Goal: Task Accomplishment & Management: Manage account settings

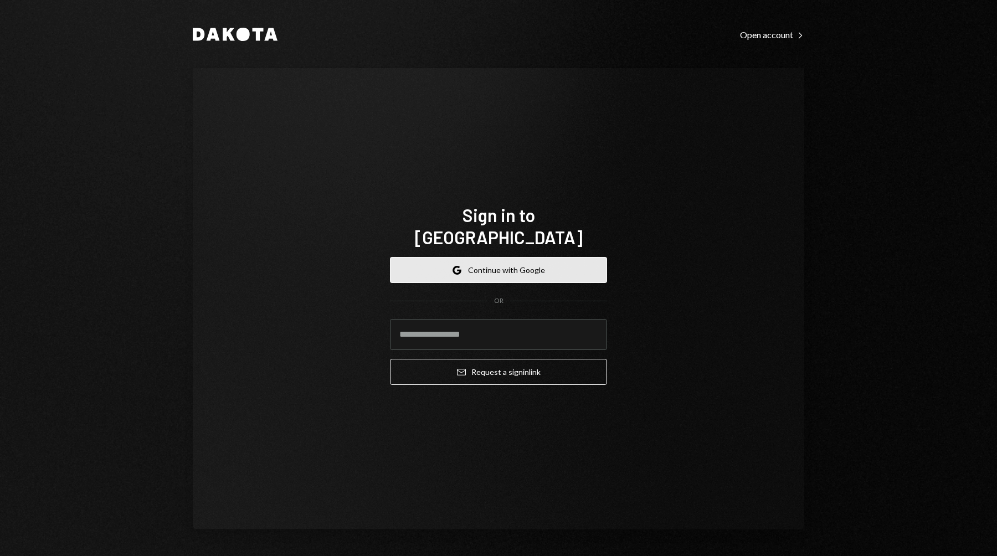
click at [566, 257] on button "Google Continue with Google" at bounding box center [498, 270] width 217 height 26
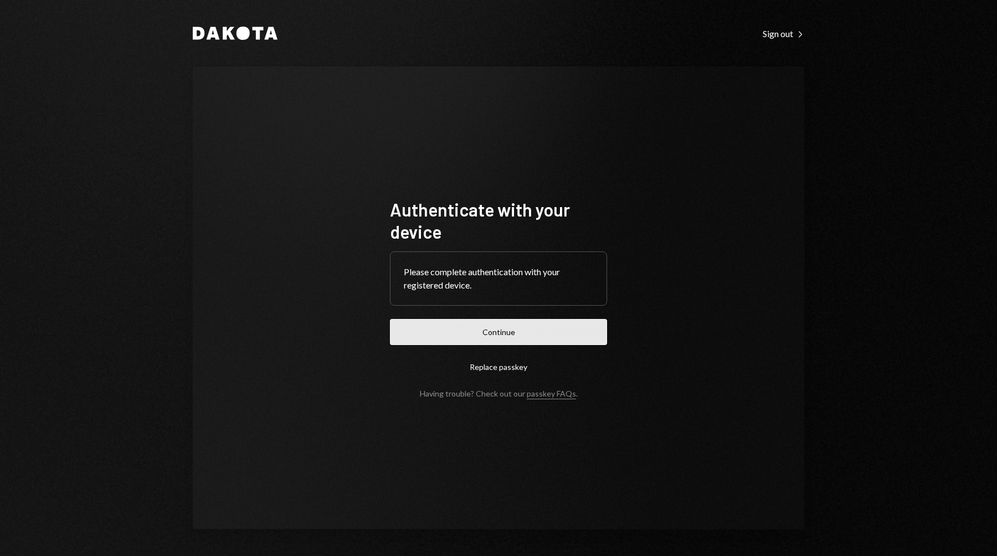
click at [533, 322] on button "Continue" at bounding box center [498, 332] width 217 height 26
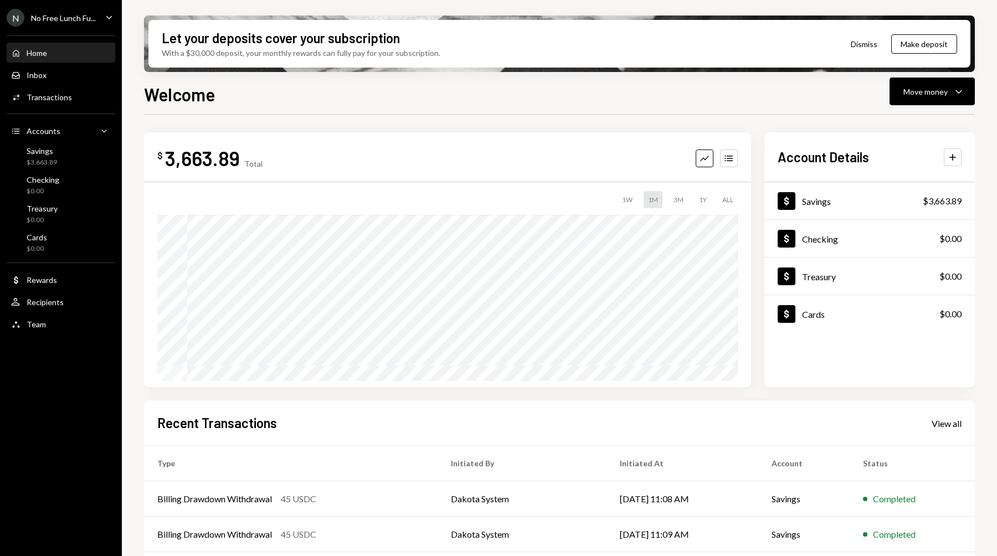
click at [89, 19] on div "No Free Lunch Fu..." at bounding box center [63, 17] width 65 height 9
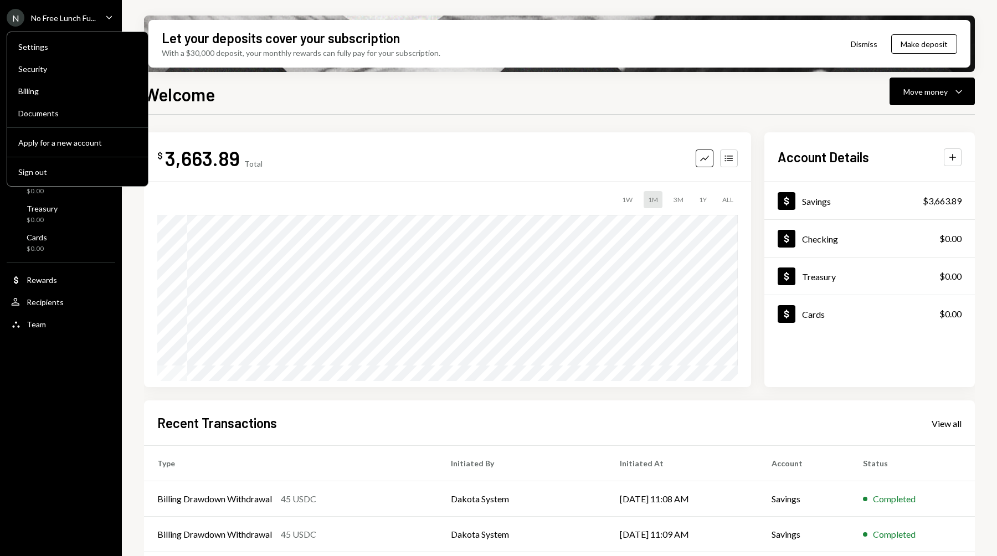
click at [66, 429] on div "N No Free Lunch Fu... Caret Down Home Home Inbox Inbox Activities Transactions …" at bounding box center [61, 278] width 122 height 556
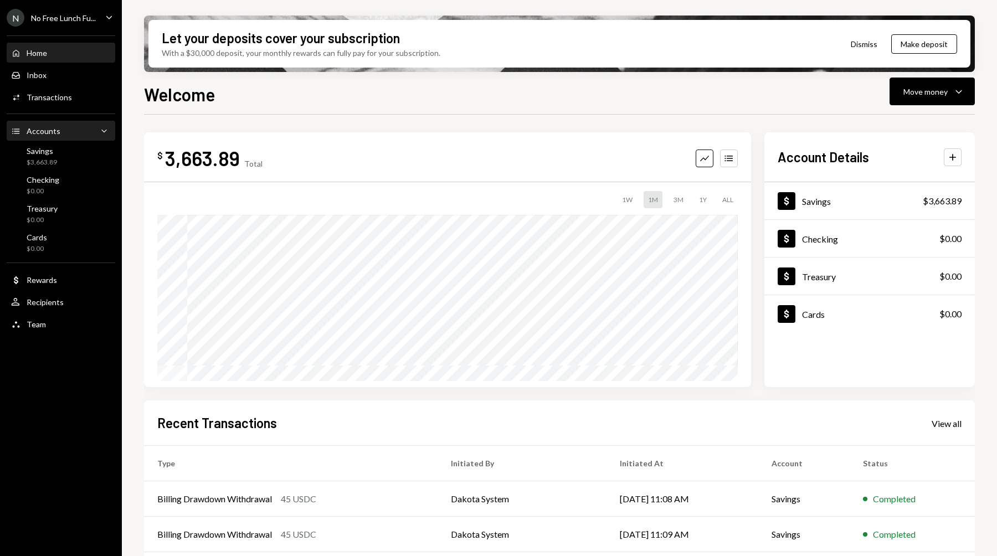
click at [44, 129] on div "Accounts" at bounding box center [44, 130] width 34 height 9
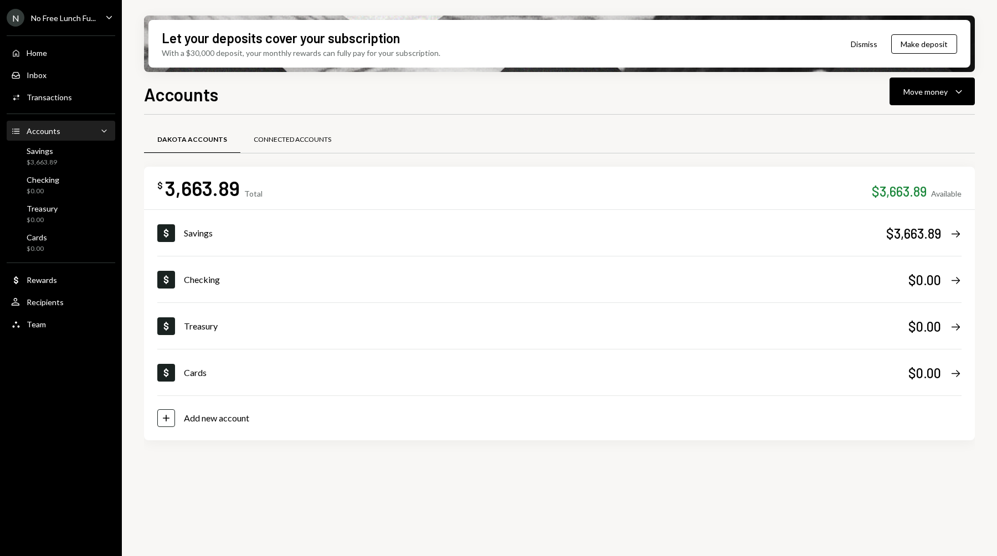
click at [310, 138] on div "Connected Accounts" at bounding box center [293, 139] width 78 height 9
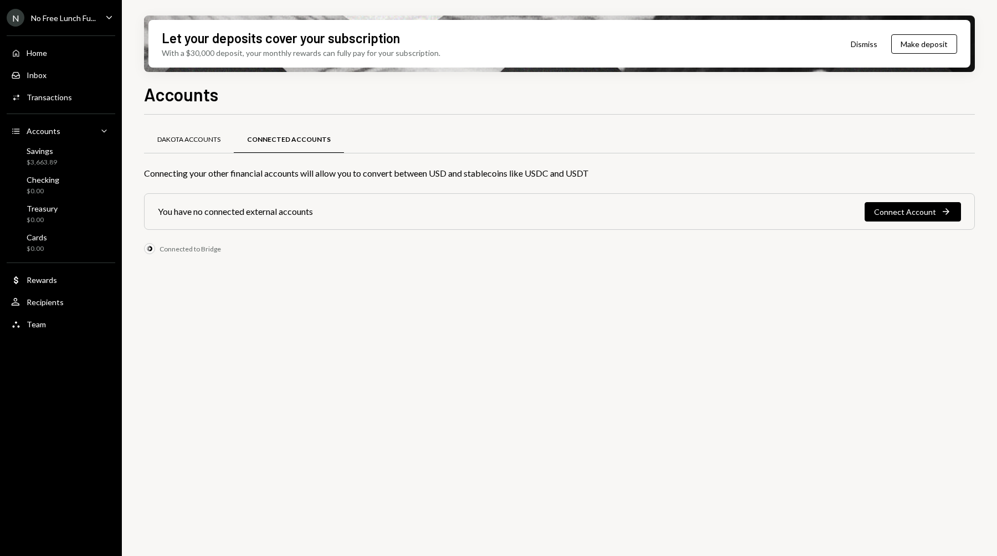
click at [187, 144] on div "Dakota Accounts" at bounding box center [188, 139] width 63 height 9
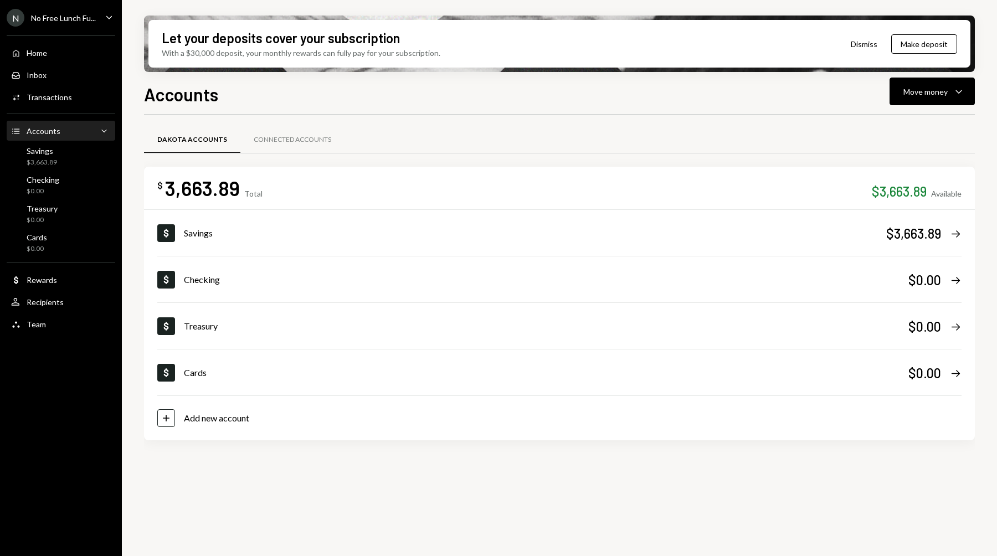
click at [100, 25] on div "N No Free Lunch Fu... Caret Down" at bounding box center [61, 18] width 122 height 18
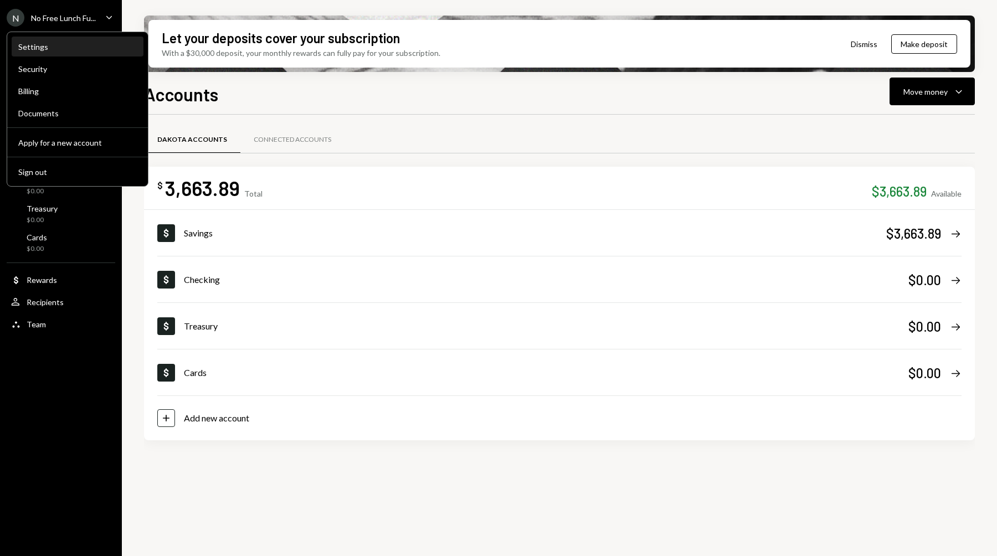
click at [60, 49] on div "Settings" at bounding box center [77, 46] width 119 height 9
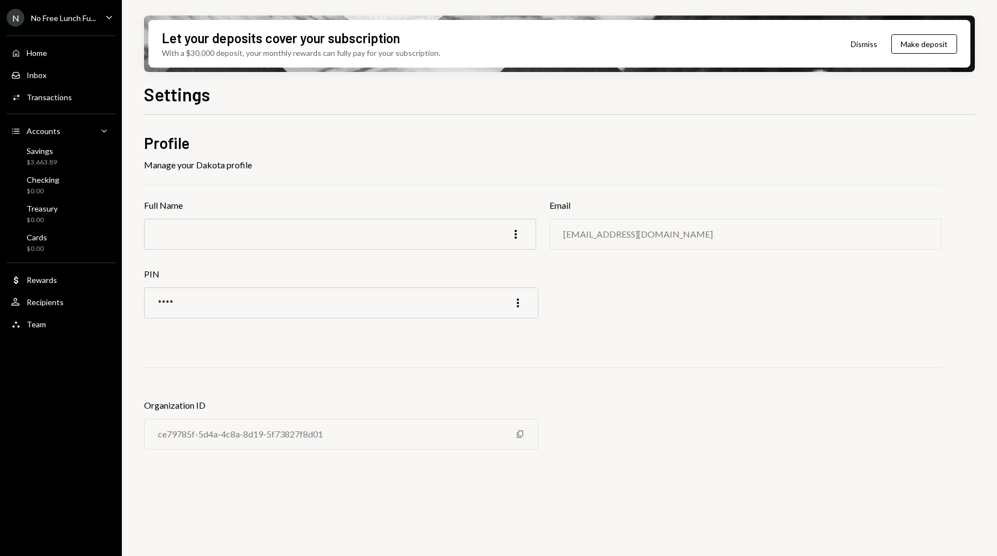
click at [36, 334] on div "Home Home Inbox Inbox Activities Transactions Accounts Accounts Caret Down Savi…" at bounding box center [61, 182] width 122 height 307
click at [34, 320] on div "Team" at bounding box center [36, 324] width 19 height 9
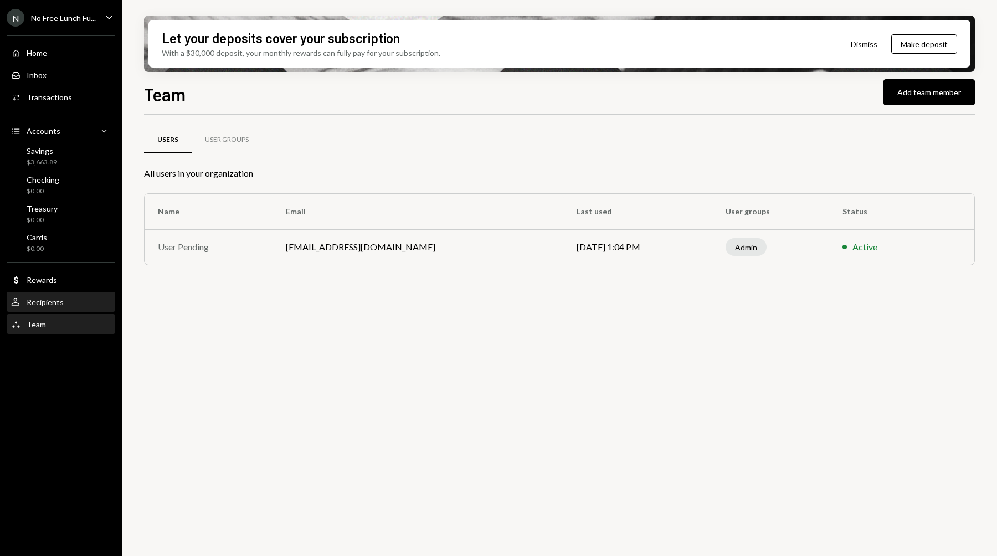
click at [48, 299] on div "Recipients" at bounding box center [45, 301] width 37 height 9
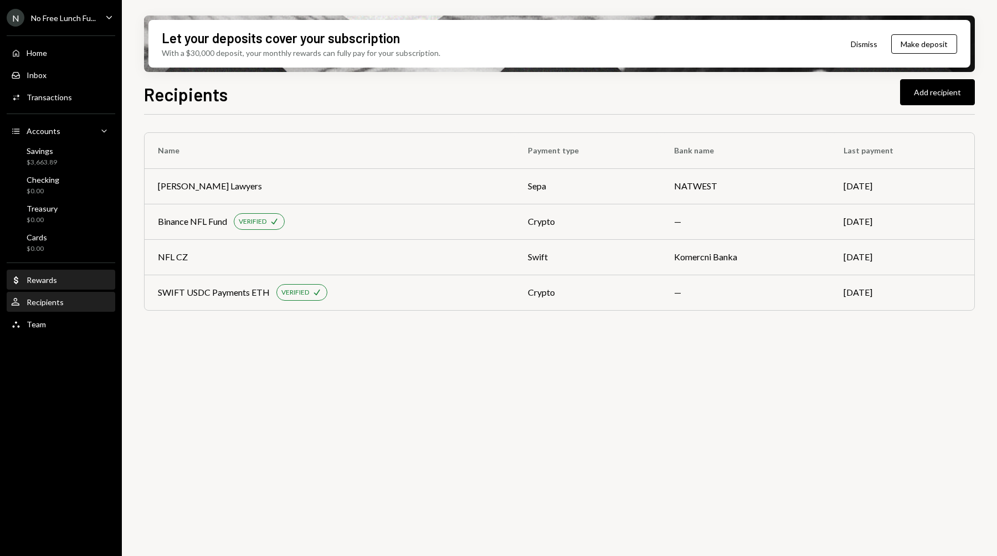
click at [50, 275] on div "Dollar Rewards" at bounding box center [34, 280] width 46 height 10
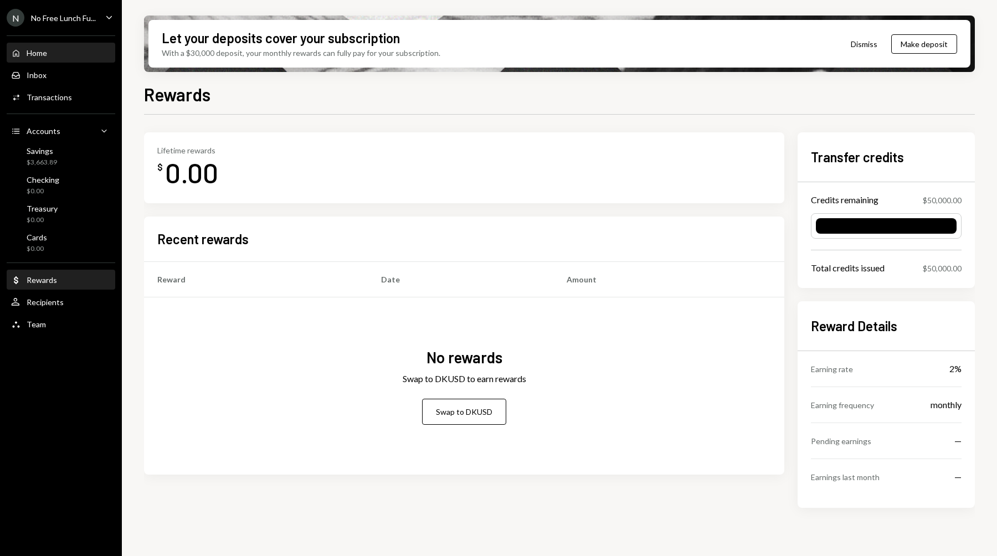
click at [51, 56] on div "Home Home" at bounding box center [61, 53] width 100 height 10
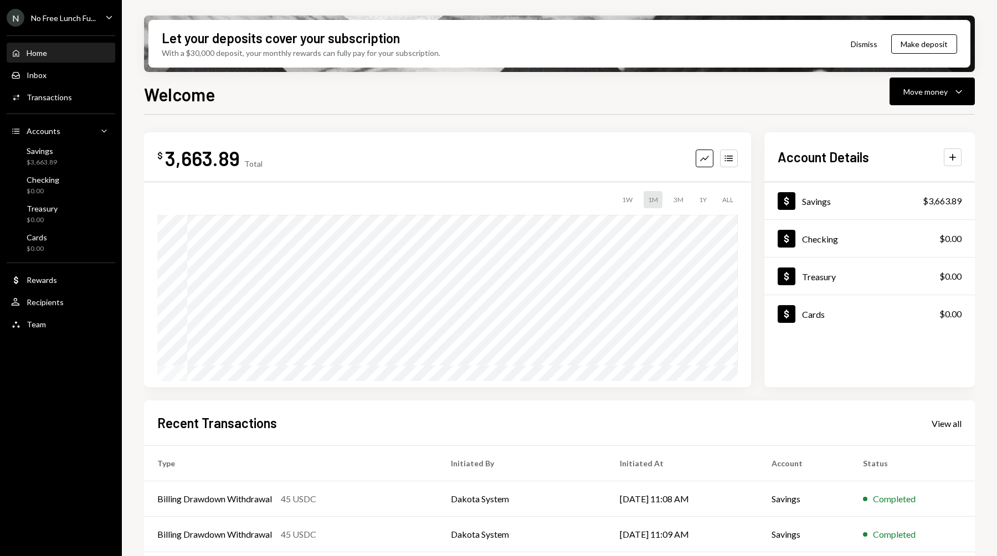
click at [111, 18] on icon "Caret Down" at bounding box center [109, 17] width 12 height 12
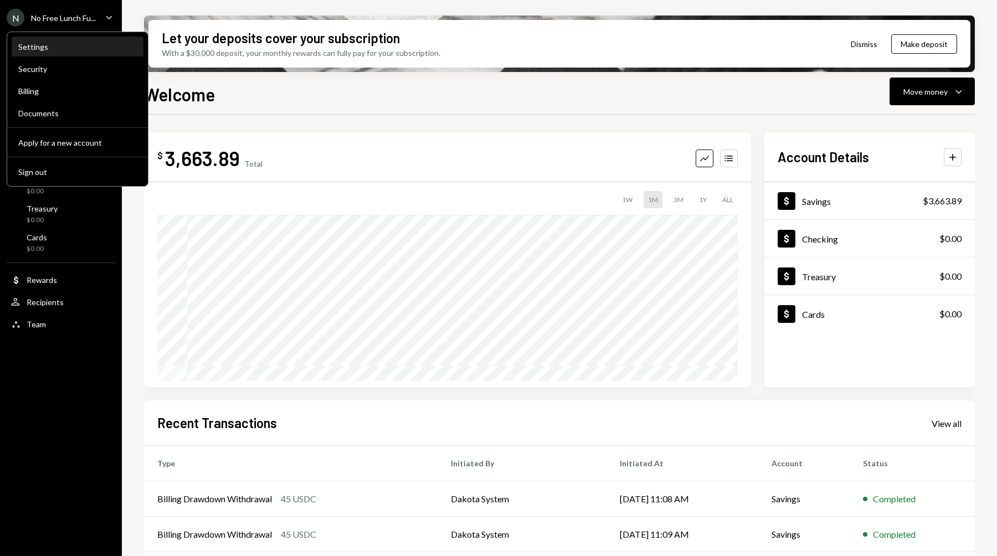
click at [52, 51] on div "Settings" at bounding box center [77, 46] width 119 height 9
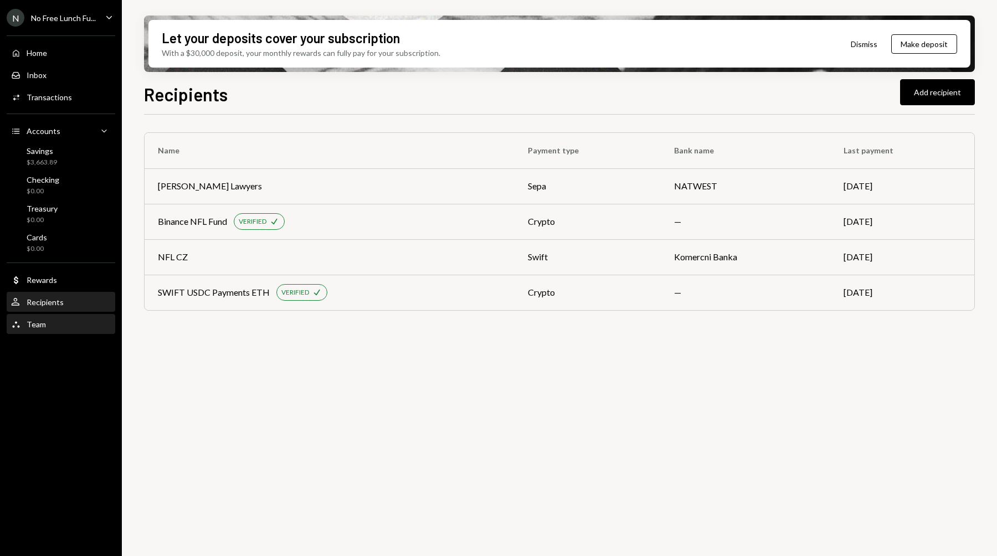
click at [59, 325] on div "Team Team" at bounding box center [61, 325] width 100 height 10
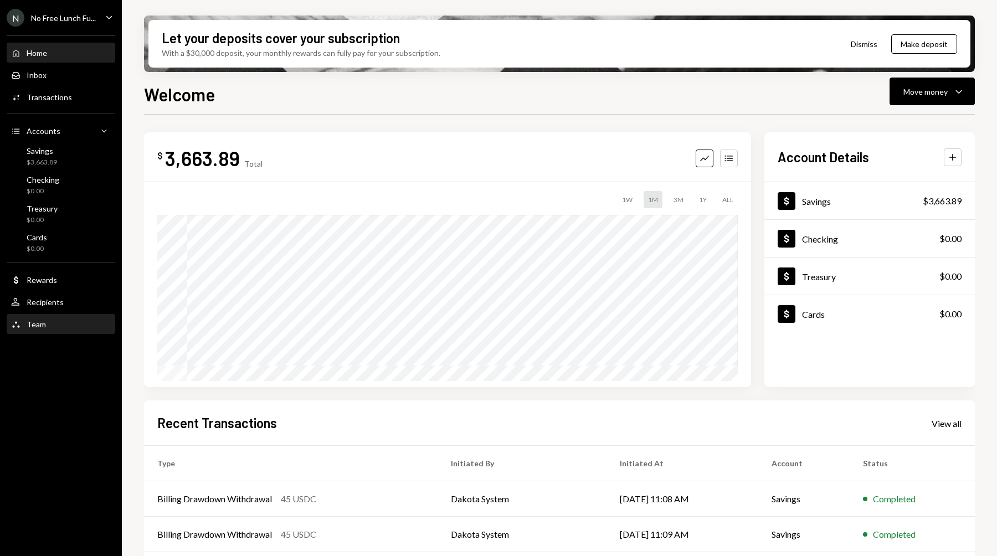
click at [50, 327] on div "Team Team" at bounding box center [61, 325] width 100 height 10
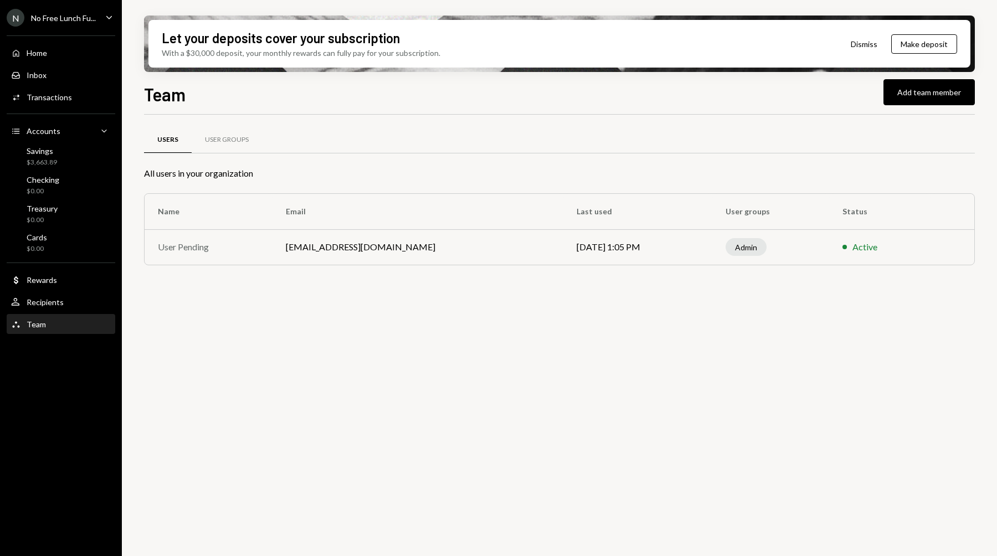
click at [384, 245] on td "ondra@nofreelunch.xyz" at bounding box center [418, 246] width 291 height 35
click at [726, 247] on div "Admin" at bounding box center [746, 247] width 41 height 18
click at [197, 245] on div "User Pending" at bounding box center [208, 246] width 101 height 13
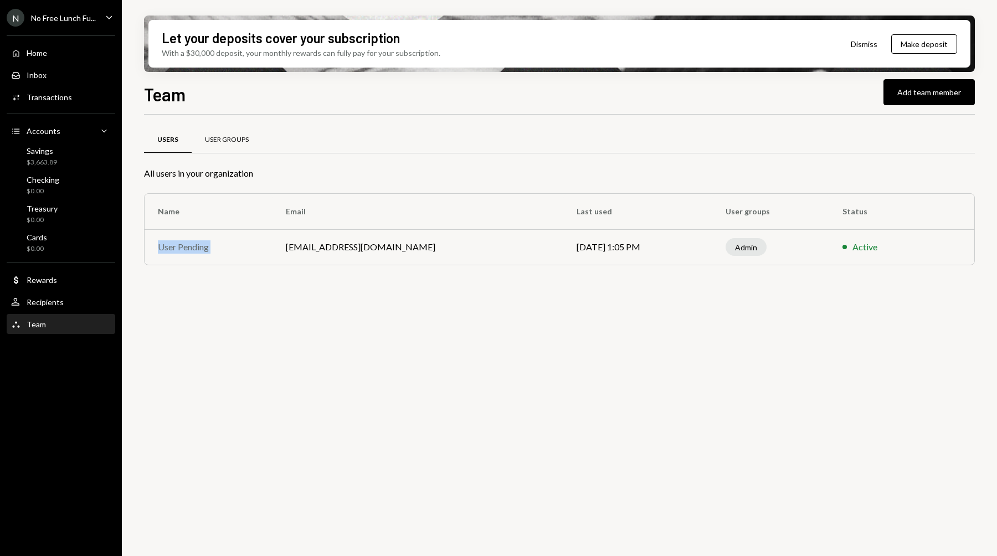
click at [223, 137] on div "User Groups" at bounding box center [227, 139] width 44 height 9
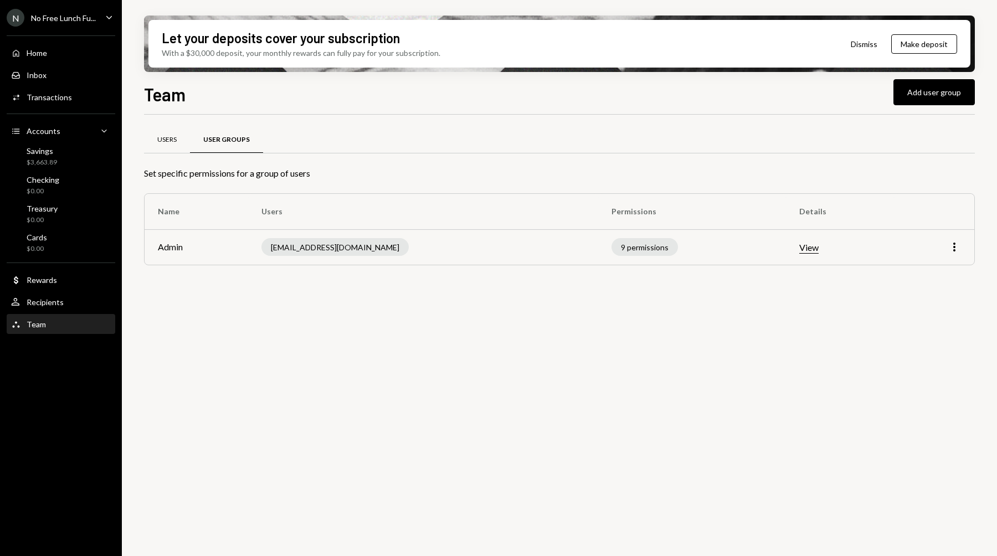
click at [172, 146] on div "Users" at bounding box center [167, 140] width 46 height 27
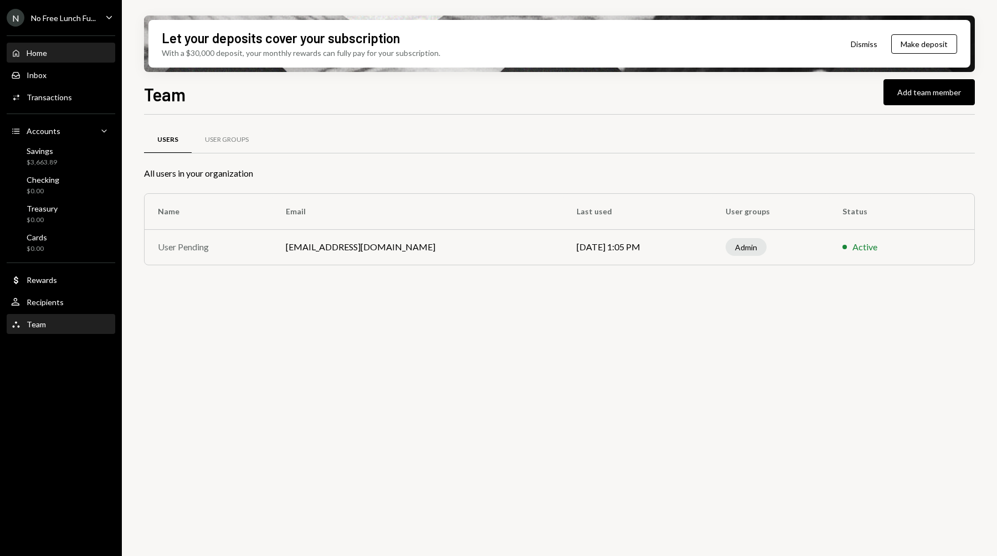
click at [74, 54] on div "Home Home" at bounding box center [61, 53] width 100 height 10
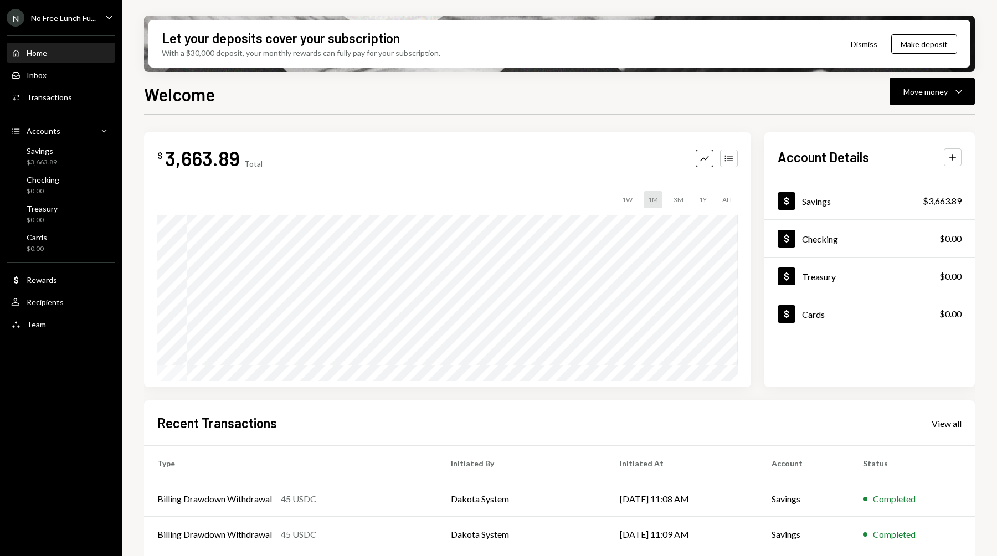
click at [83, 35] on div "Home Home Inbox Inbox Activities Transactions Accounts Accounts Caret Down Savi…" at bounding box center [61, 182] width 122 height 307
click at [81, 24] on div "N No Free Lunch Fu..." at bounding box center [51, 18] width 89 height 18
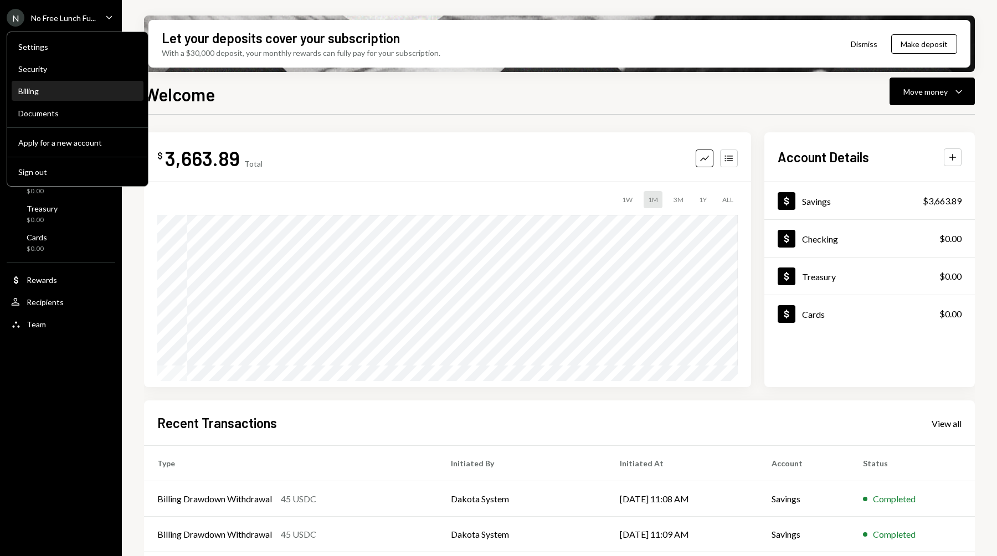
click at [37, 84] on div "Billing" at bounding box center [77, 91] width 119 height 19
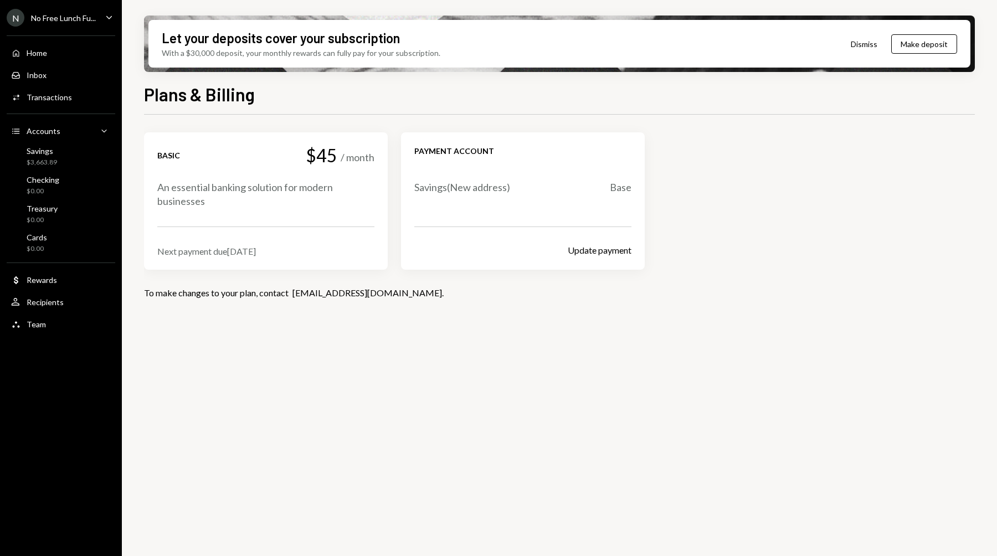
click at [65, 24] on div "N No Free Lunch Fu..." at bounding box center [51, 18] width 89 height 18
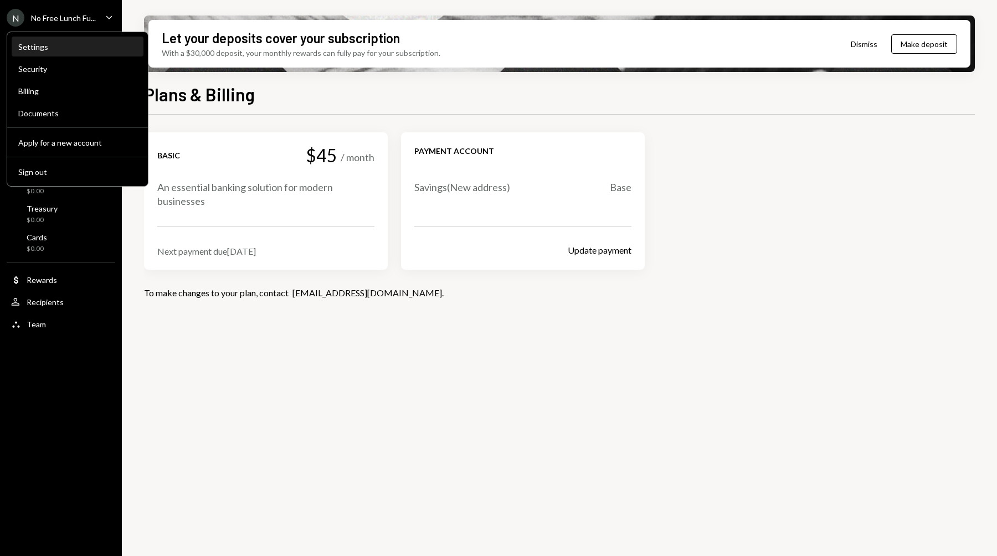
click at [58, 49] on div "Settings" at bounding box center [77, 46] width 119 height 9
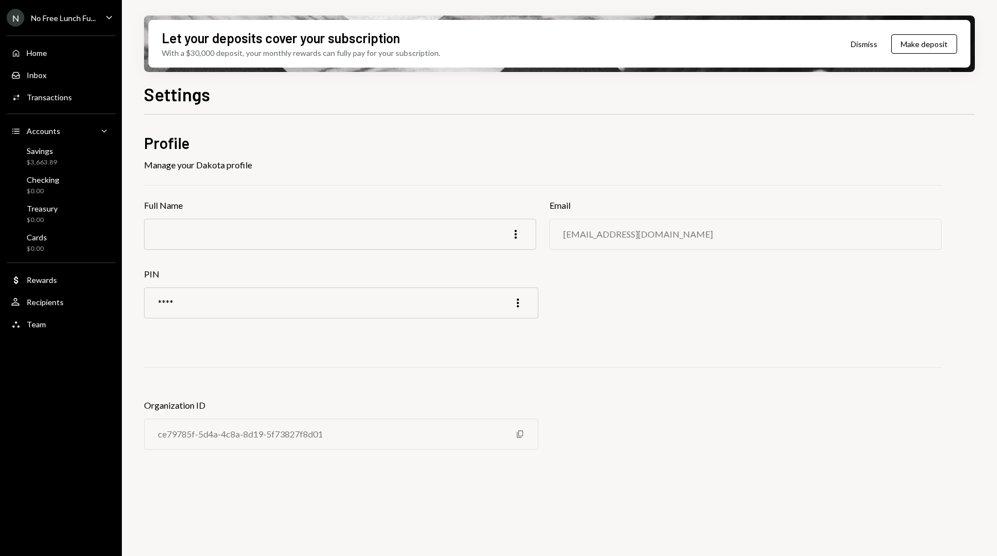
click at [15, 22] on div "N" at bounding box center [16, 18] width 18 height 18
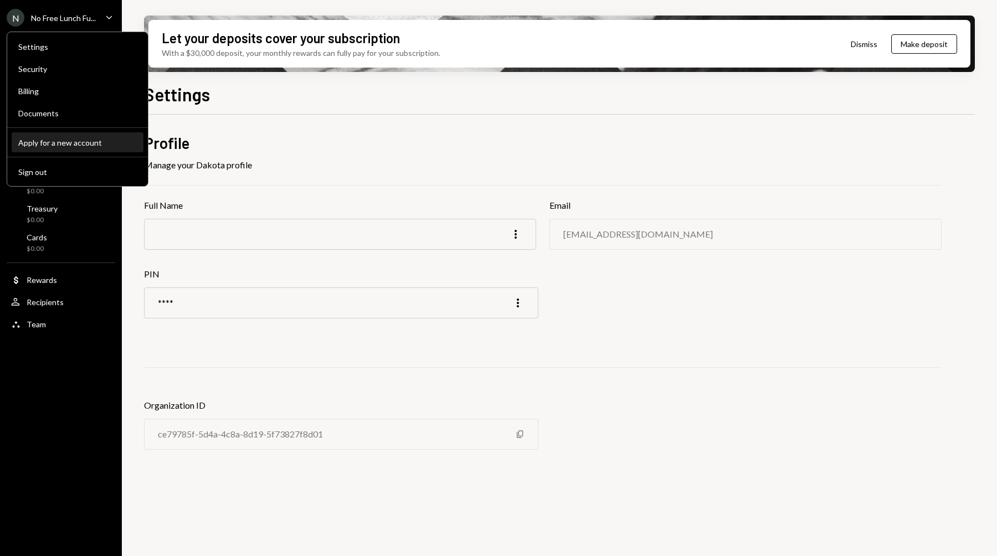
click at [61, 145] on div "Apply for a new account" at bounding box center [77, 142] width 119 height 9
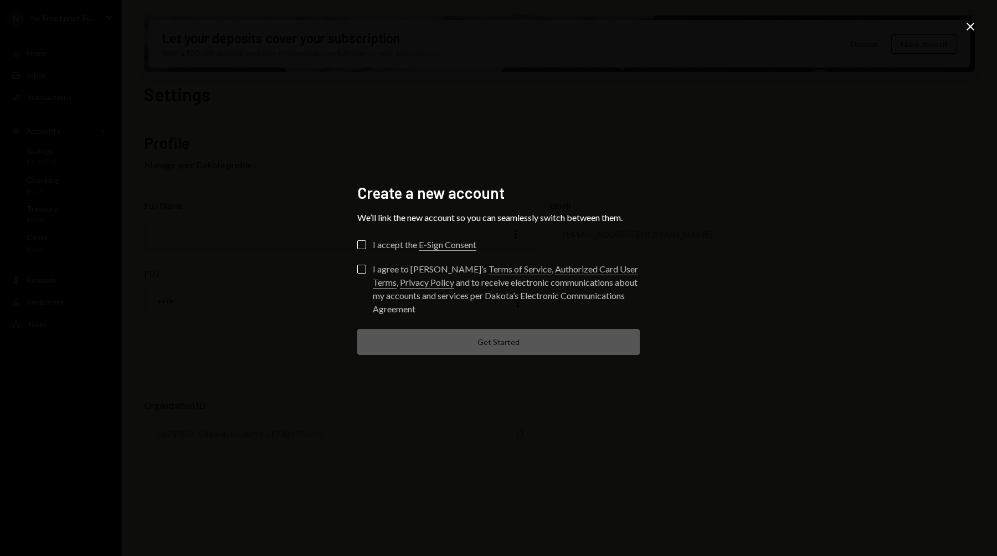
click at [368, 247] on label "I accept the E-Sign Consent" at bounding box center [416, 245] width 119 height 11
click at [366, 247] on button "I accept the E-Sign Consent" at bounding box center [361, 244] width 9 height 9
click at [366, 269] on button "I agree to Dakota’s Terms of Service , Authorized Card User Terms , Privacy Pol…" at bounding box center [361, 269] width 9 height 9
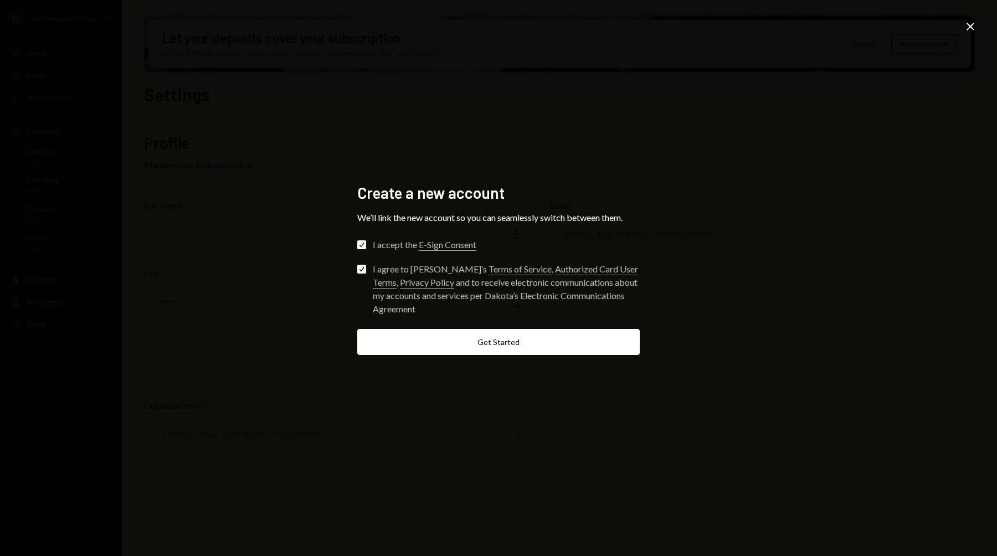
click at [978, 24] on div "Create a new account We’ll link the new account so you can seamlessly switch be…" at bounding box center [498, 278] width 997 height 556
click at [976, 25] on icon "Close" at bounding box center [970, 26] width 13 height 13
